Goal: Check status: Check status

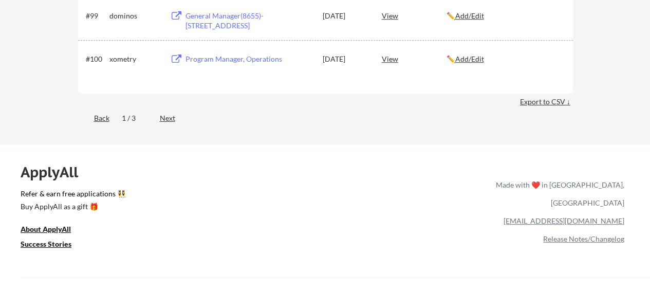
scroll to position [4282, 0]
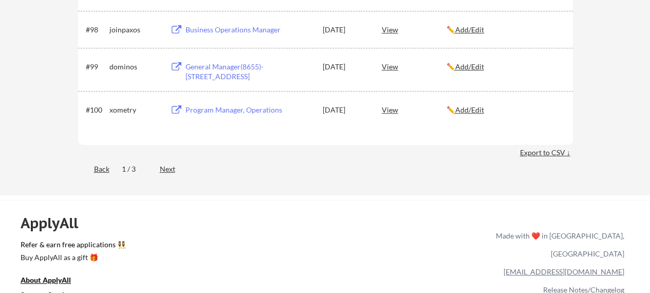
click at [172, 171] on div "Next" at bounding box center [173, 169] width 27 height 10
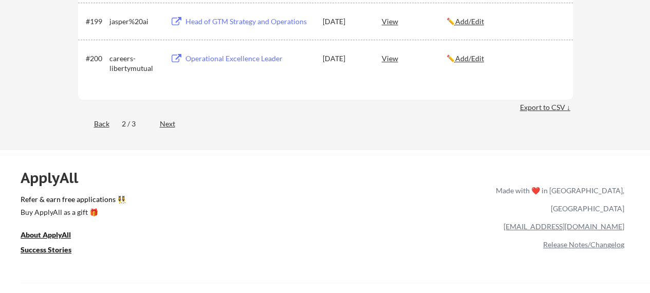
click at [164, 123] on div "Next" at bounding box center [173, 124] width 27 height 10
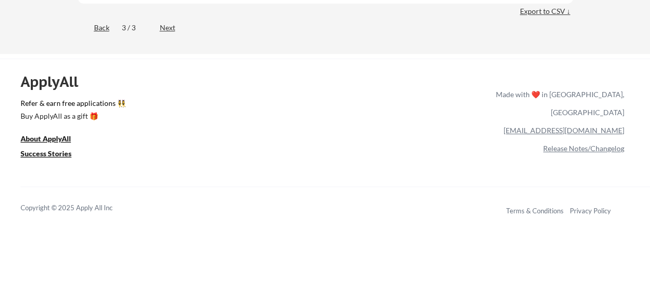
scroll to position [212, 0]
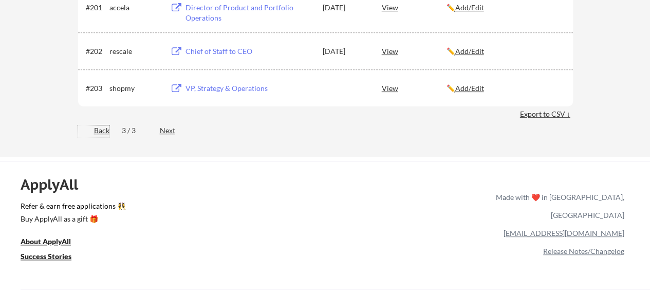
click at [102, 132] on div "Back" at bounding box center [93, 130] width 31 height 10
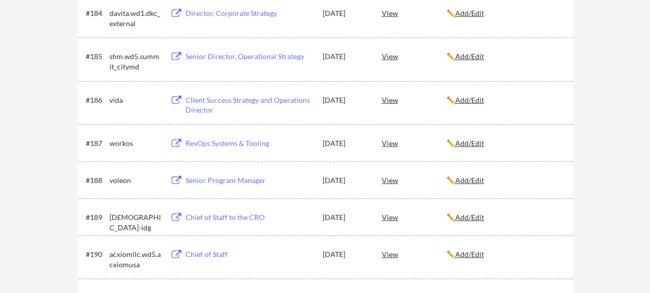
scroll to position [3861, 0]
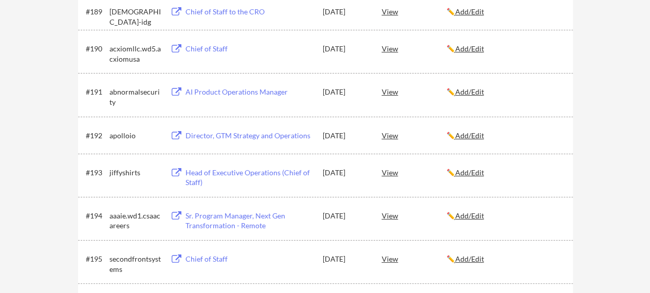
click at [388, 47] on div "View" at bounding box center [414, 48] width 65 height 19
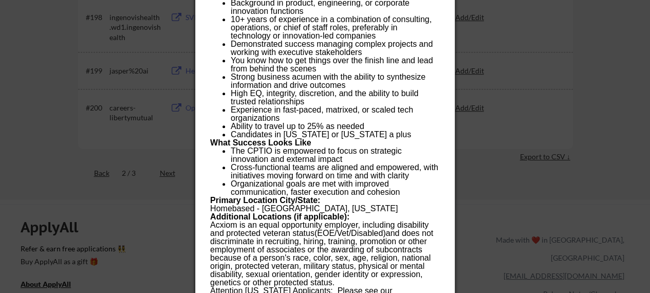
scroll to position [4212, 0]
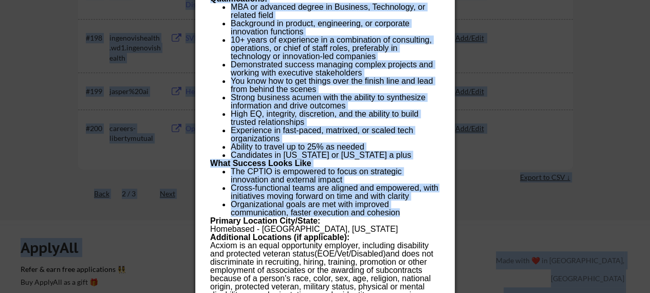
drag, startPoint x: 211, startPoint y: 78, endPoint x: 406, endPoint y: 208, distance: 234.2
click at [406, 208] on div "Acxiom and Kinesso are seeking a high-performing and strategic Chief of Staff t…" at bounding box center [324, 56] width 229 height 666
copy body "Lo Ipsumdolorsi 910 ametconsecte adip Elitsed (664) Doei Temp (41) Incid utl et…"
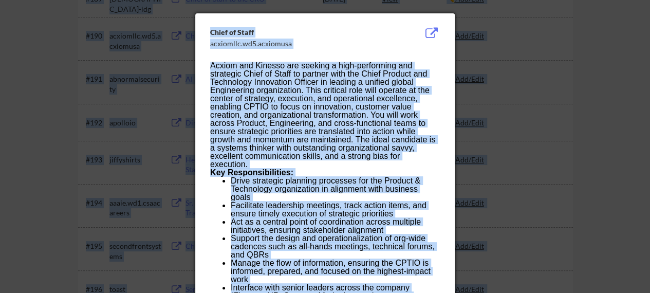
scroll to position [3955, 0]
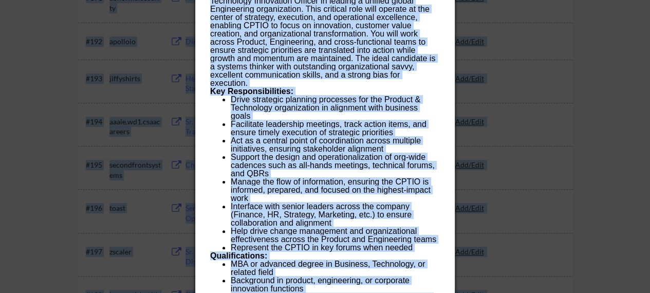
click at [285, 89] on b "Key Responsibilities:" at bounding box center [251, 91] width 83 height 9
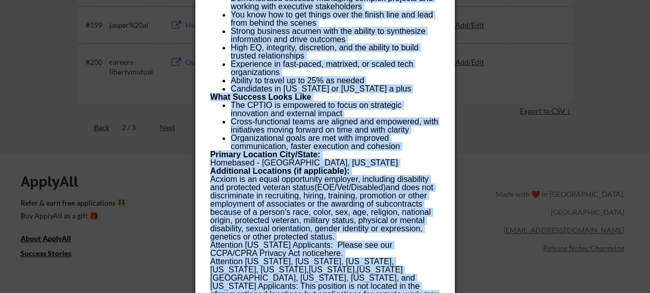
scroll to position [4293, 0]
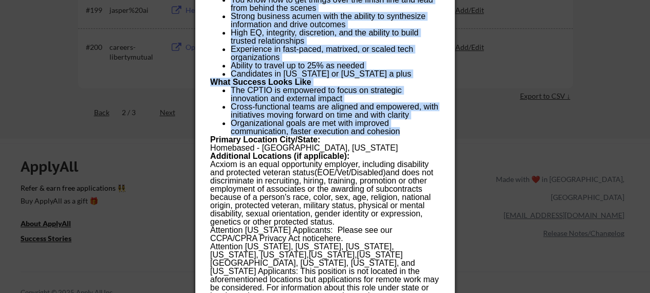
drag, startPoint x: 211, startPoint y: 89, endPoint x: 400, endPoint y: 133, distance: 194.2
copy div "Acxiom and Kinesso are seeking a high-performing and strategic Chief of Staff t…"
